Goal: Task Accomplishment & Management: Use online tool/utility

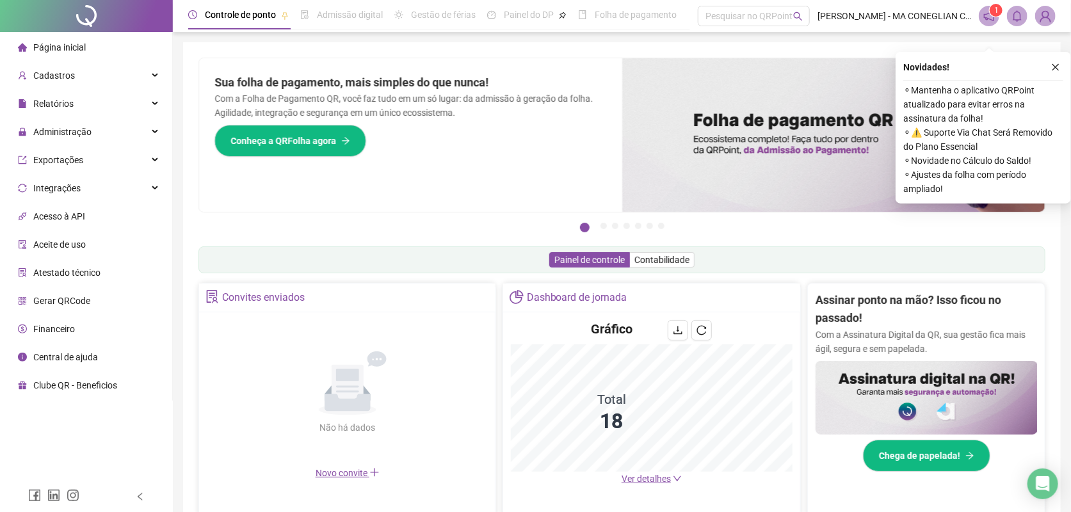
scroll to position [320, 0]
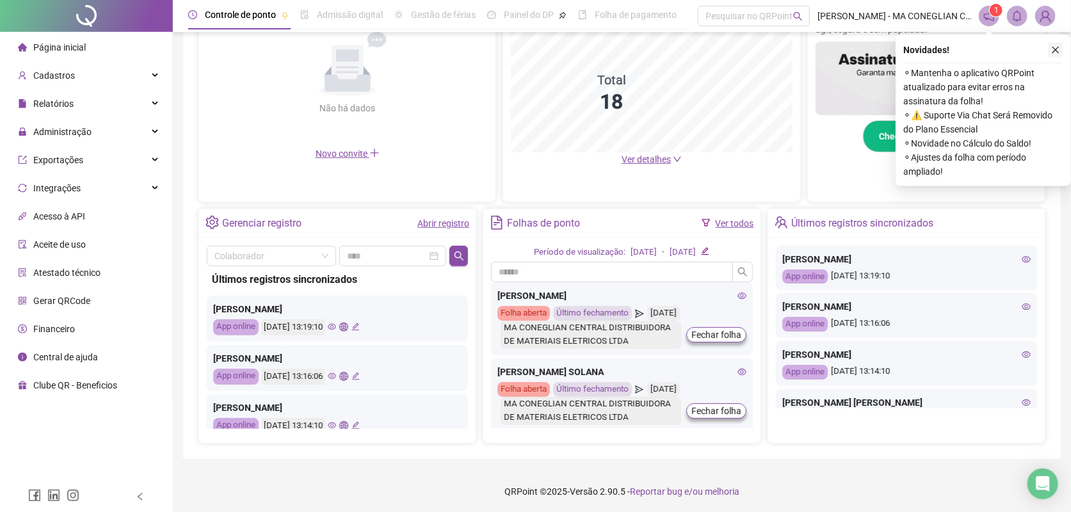
click at [1053, 54] on button "button" at bounding box center [1055, 49] width 15 height 15
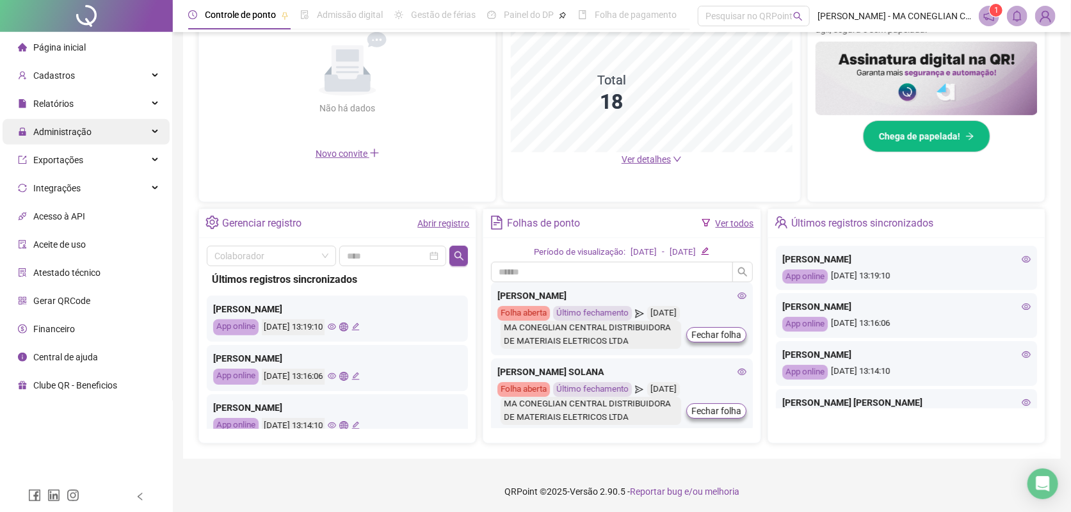
drag, startPoint x: 65, startPoint y: 126, endPoint x: 74, endPoint y: 136, distance: 14.1
click at [65, 127] on span "Administração" at bounding box center [62, 132] width 58 height 10
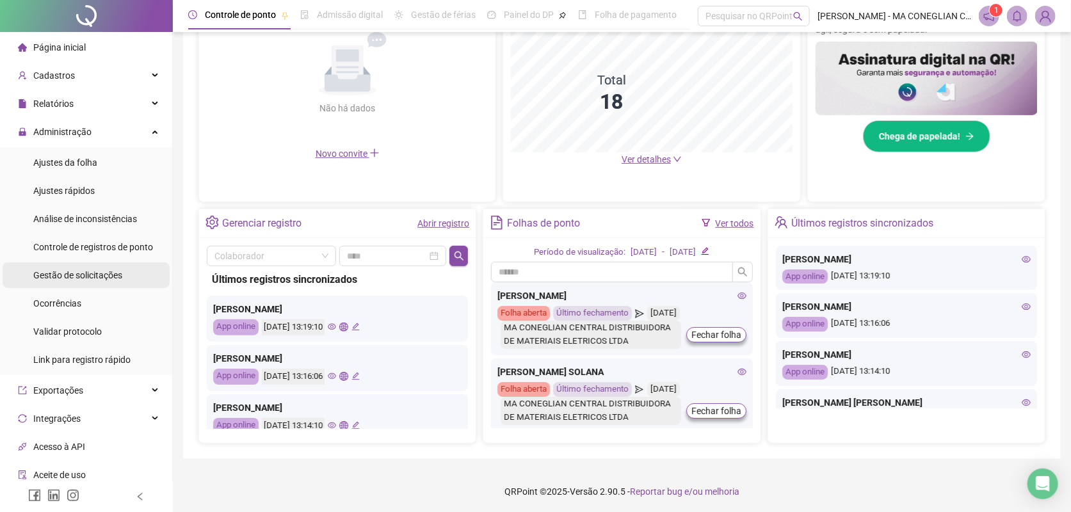
click at [114, 276] on span "Gestão de solicitações" at bounding box center [77, 275] width 89 height 10
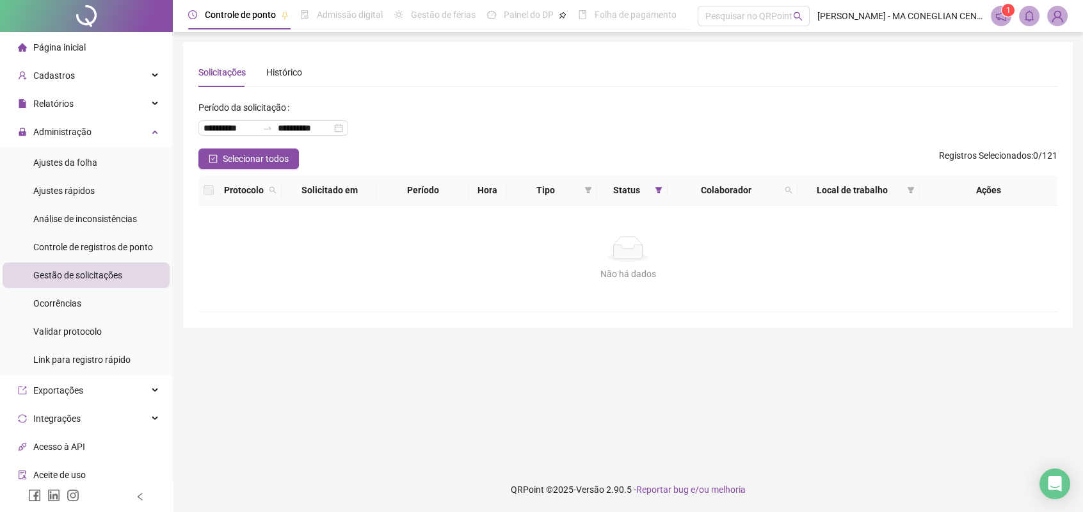
click at [124, 30] on div at bounding box center [86, 16] width 173 height 32
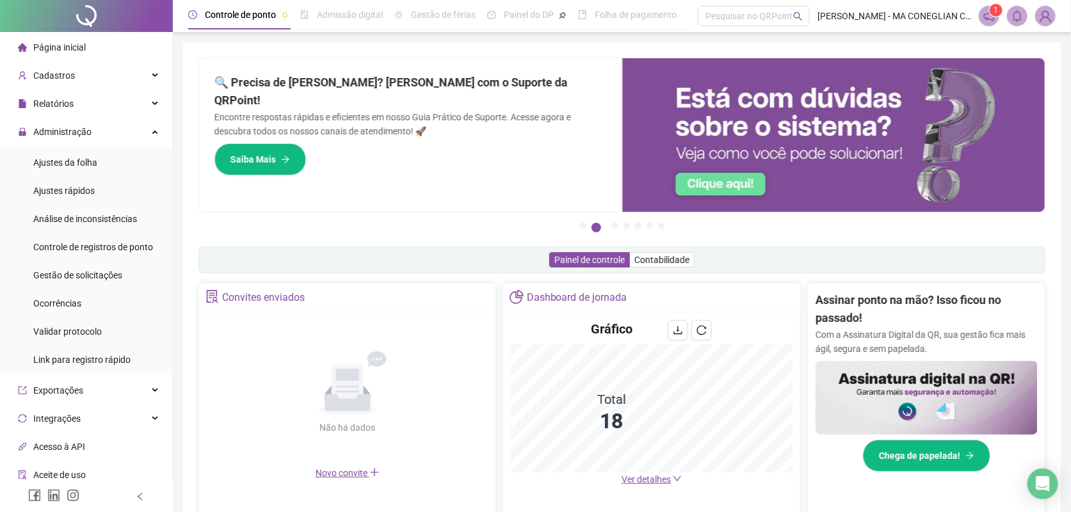
click at [126, 264] on li "Gestão de solicitações" at bounding box center [86, 276] width 167 height 26
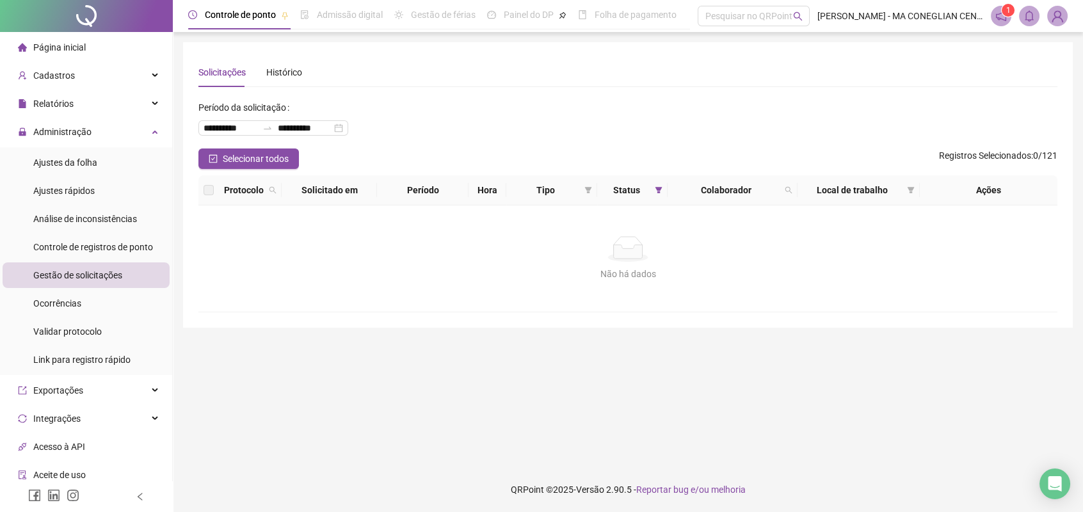
click at [126, 19] on div at bounding box center [86, 16] width 173 height 32
